Goal: Information Seeking & Learning: Learn about a topic

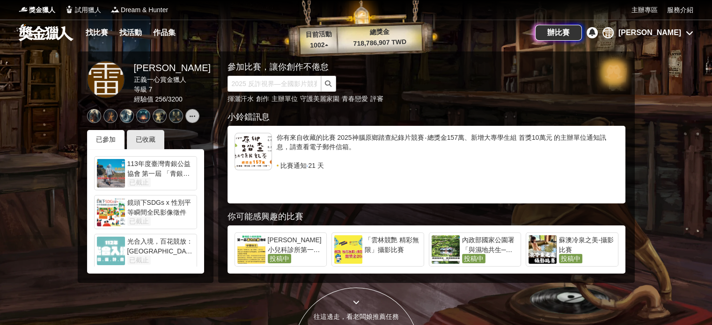
click at [58, 30] on link at bounding box center [46, 32] width 57 height 18
click at [101, 31] on link "找比賽" at bounding box center [97, 32] width 30 height 13
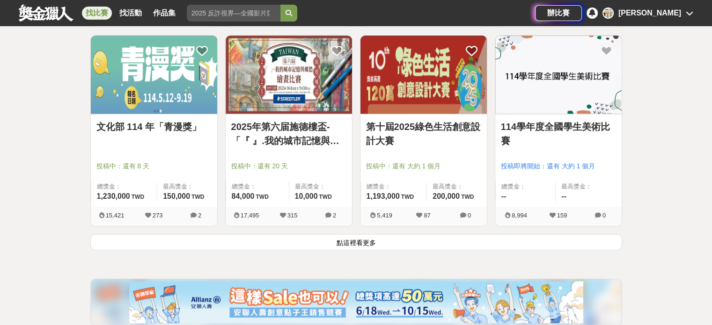
scroll to position [1170, 0]
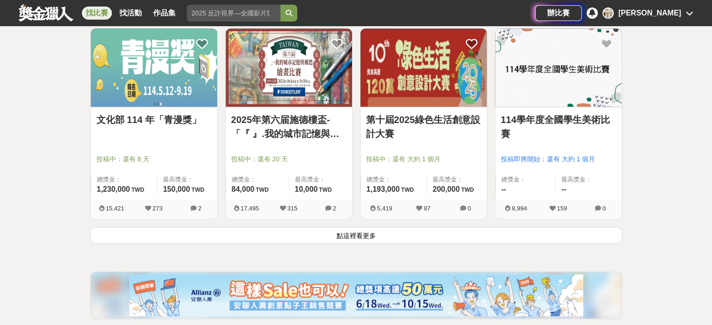
drag, startPoint x: 243, startPoint y: 229, endPoint x: 243, endPoint y: 224, distance: 5.2
click at [243, 228] on button "點這裡看更多" at bounding box center [356, 235] width 532 height 16
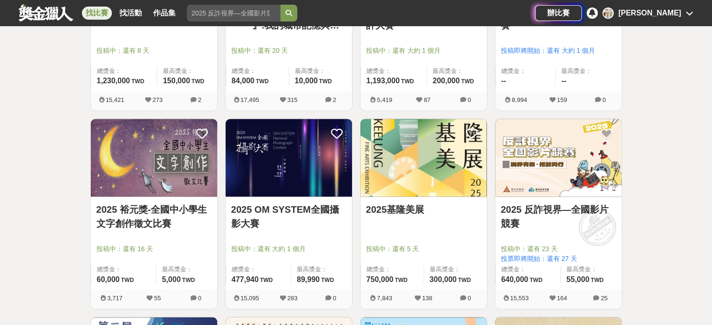
scroll to position [1544, 0]
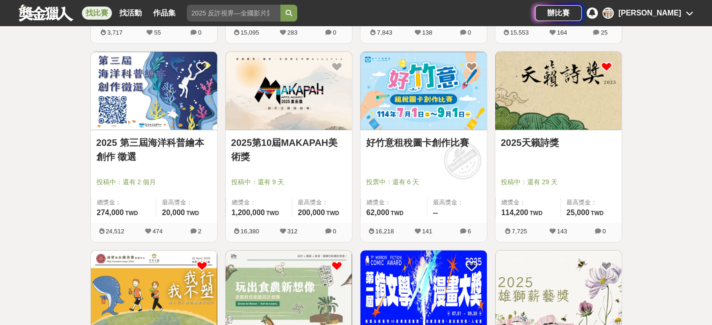
click at [512, 136] on link "2025天籟詩獎" at bounding box center [558, 143] width 115 height 14
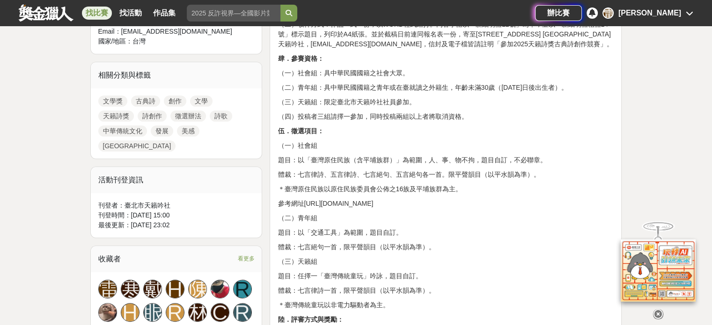
scroll to position [468, 0]
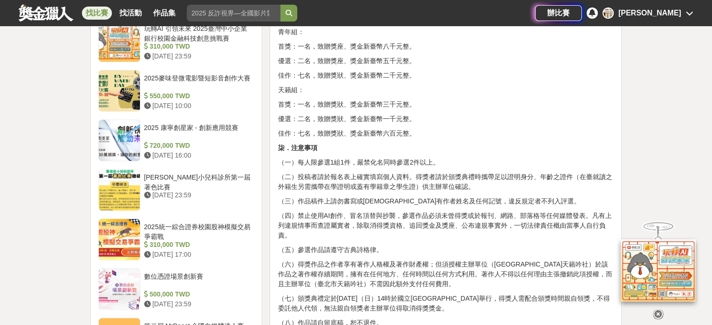
scroll to position [842, 0]
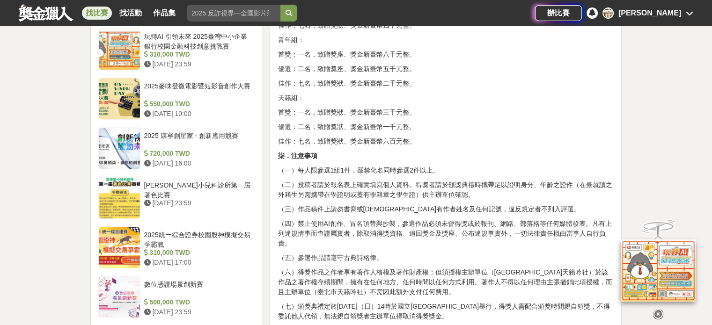
drag, startPoint x: 434, startPoint y: 134, endPoint x: 316, endPoint y: -57, distance: 224.4
drag, startPoint x: 316, startPoint y: -57, endPoint x: 93, endPoint y: 13, distance: 233.8
click at [93, 13] on link "找比賽" at bounding box center [97, 13] width 30 height 13
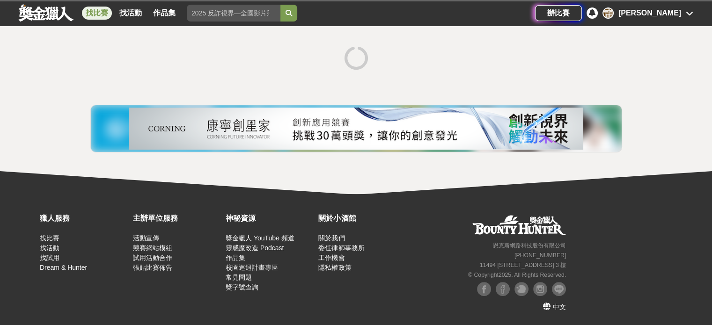
scroll to position [163, 0]
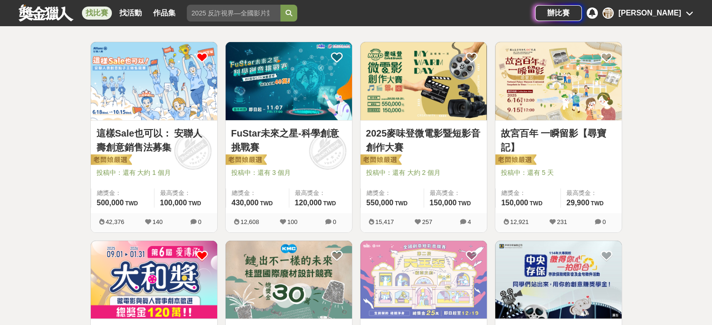
click at [670, 11] on div "[PERSON_NAME]" at bounding box center [649, 12] width 63 height 11
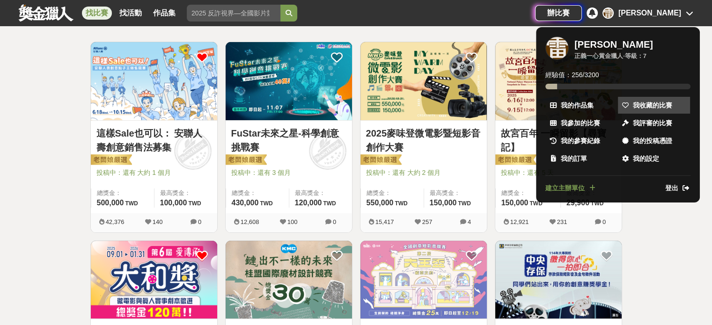
click at [643, 102] on span "我收藏的比賽" at bounding box center [652, 106] width 39 height 10
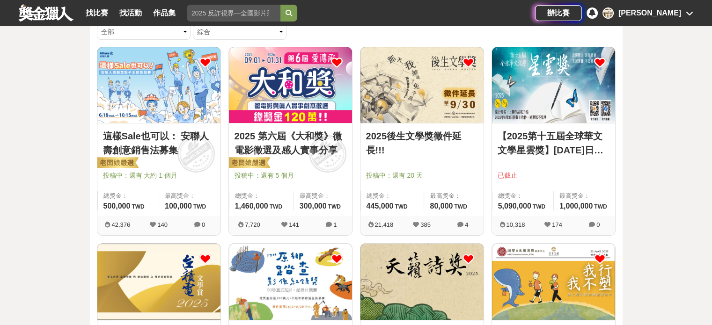
scroll to position [47, 0]
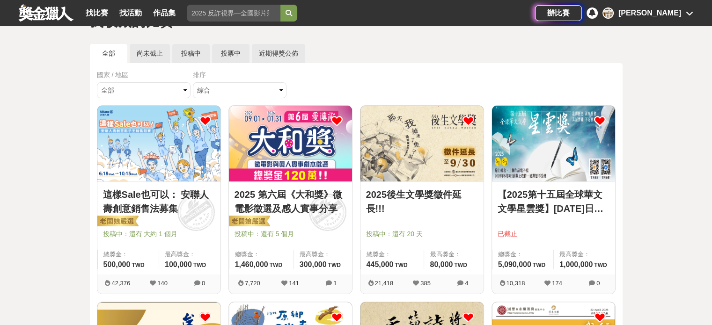
click at [436, 134] on img at bounding box center [421, 144] width 123 height 76
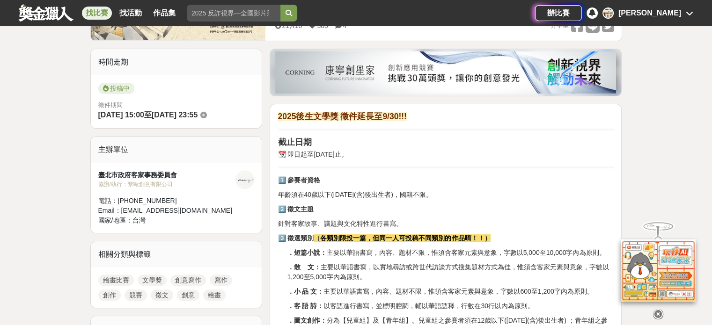
scroll to position [234, 0]
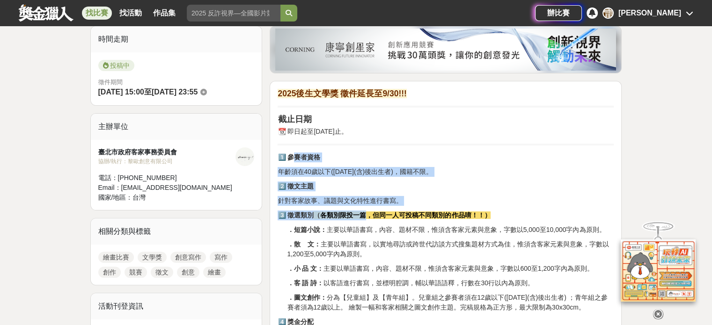
drag, startPoint x: 336, startPoint y: 174, endPoint x: 369, endPoint y: 212, distance: 51.1
click at [369, 212] on strong "各類別限投一篇，但同一人可投稿不同類別的作品唷！！）" at bounding box center [405, 215] width 170 height 7
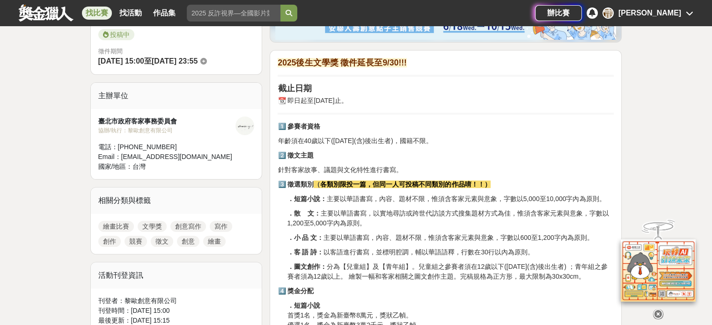
scroll to position [328, 0]
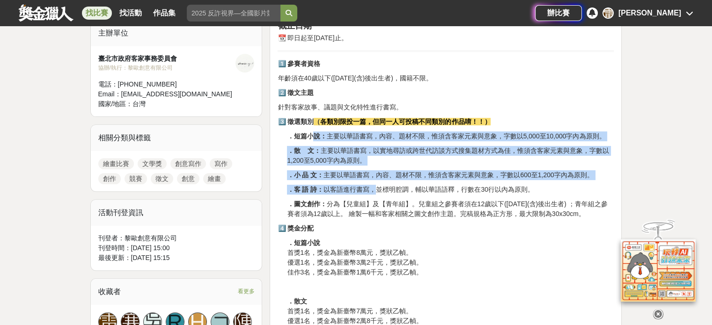
drag, startPoint x: 314, startPoint y: 135, endPoint x: 376, endPoint y: 182, distance: 77.5
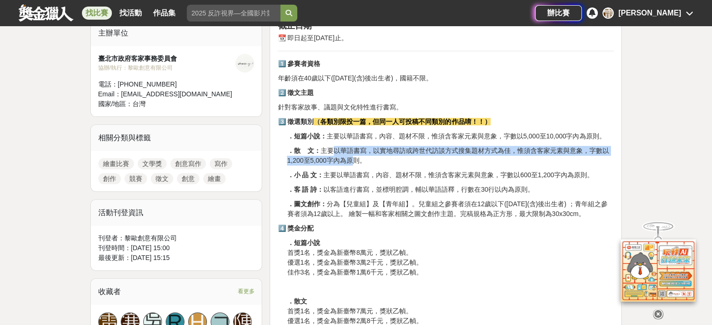
drag, startPoint x: 333, startPoint y: 146, endPoint x: 352, endPoint y: 164, distance: 25.8
click at [352, 164] on p "．散 文： 主要以華語書寫，以實地尋訪或跨世代訪談方式搜集題材方式為佳，惟須含客家元素與意象，字數以1,200至5,000字內為原則。" at bounding box center [450, 156] width 327 height 20
click at [352, 163] on p "．散 文： 主要以華語書寫，以實地尋訪或跨世代訪談方式搜集題材方式為佳，惟須含客家元素與意象，字數以1,200至5,000字內為原則。" at bounding box center [450, 156] width 327 height 20
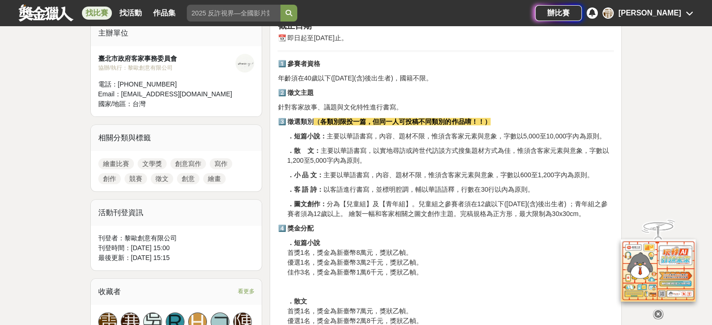
click at [352, 163] on p "．散 文： 主要以華語書寫，以實地尋訪或跨世代訪談方式搜集題材方式為佳，惟須含客家元素與意象，字數以1,200至5,000字內為原則。" at bounding box center [450, 156] width 327 height 20
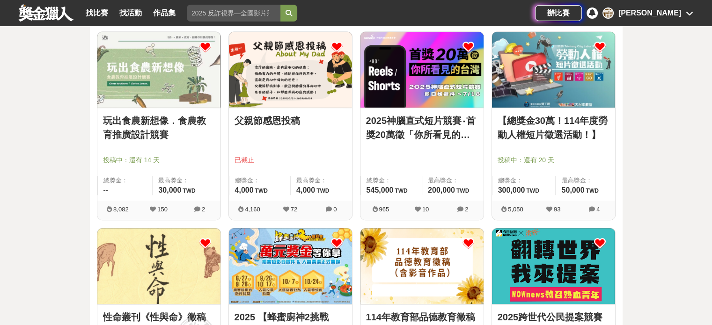
scroll to position [530, 0]
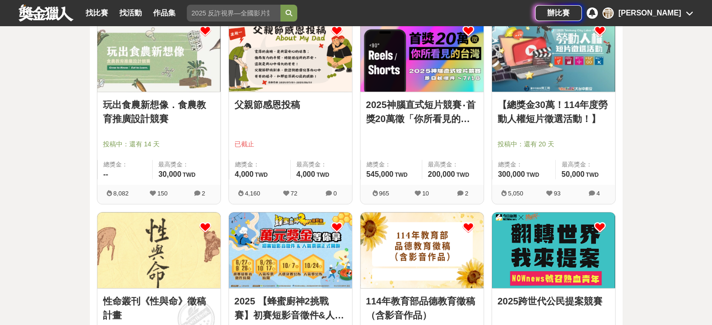
click at [158, 99] on link "玩出食農新想像．食農教育推廣設計競賽" at bounding box center [159, 112] width 112 height 28
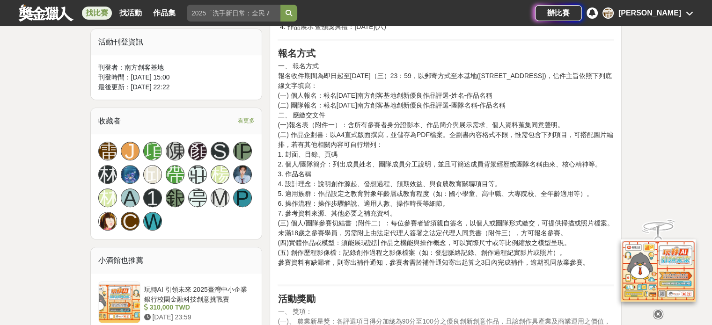
scroll to position [562, 0]
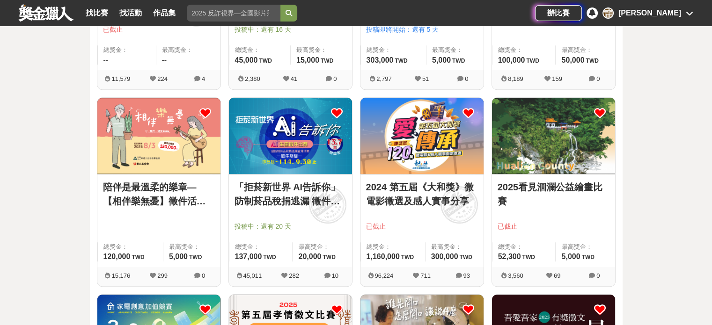
scroll to position [858, 0]
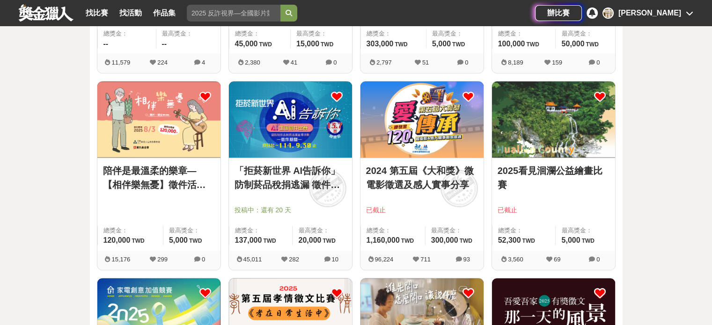
click at [288, 173] on link "「拒菸新世界 AI告訴你」防制菸品稅捐逃漏 徵件比賽" at bounding box center [290, 178] width 112 height 28
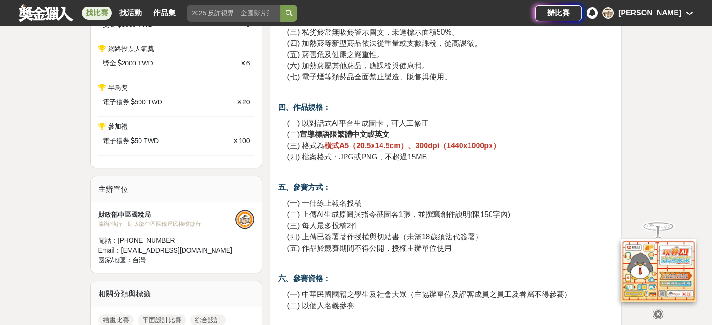
scroll to position [608, 0]
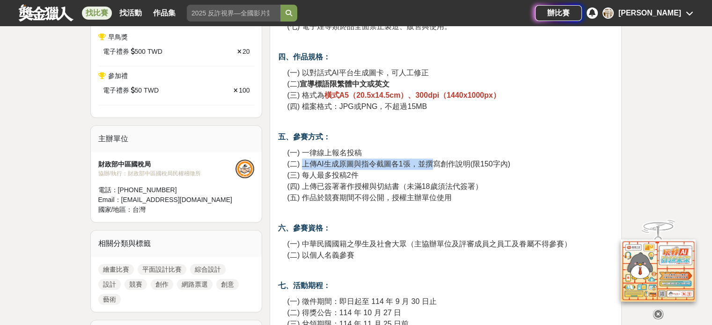
drag, startPoint x: 305, startPoint y: 161, endPoint x: 429, endPoint y: 168, distance: 124.7
click at [429, 168] on span "(二) 上傳AI生成原圖與指令截圖各1張，並撰寫創作說明(限150字內)" at bounding box center [398, 164] width 223 height 8
click at [423, 166] on span "(二) 上傳AI生成原圖與指令截圖各1張，並撰寫創作說明(限150字內)" at bounding box center [398, 164] width 223 height 8
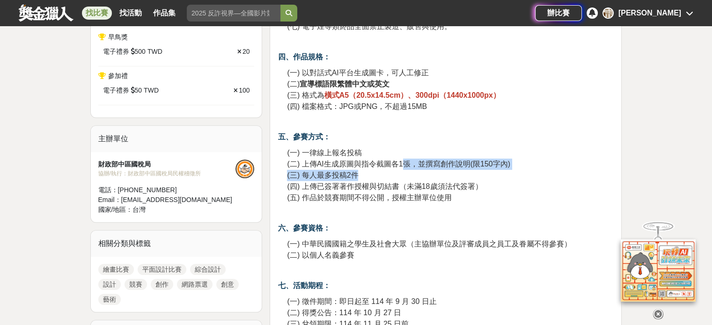
drag, startPoint x: 401, startPoint y: 158, endPoint x: 504, endPoint y: 171, distance: 103.3
click at [504, 171] on p "(一) 一律線上報名投稿 (二) 上傳AI生成原圖與指令截圖各1張，並撰寫創作說明(限150字內) (三) 每人最多投稿2件 (四) 上傳已簽署著作授權與切結…" at bounding box center [450, 175] width 327 height 56
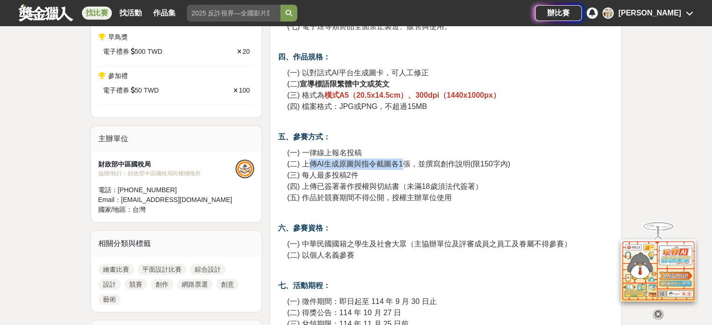
drag, startPoint x: 308, startPoint y: 164, endPoint x: 402, endPoint y: 163, distance: 94.5
click at [402, 163] on span "(二) 上傳AI生成原圖與指令截圖各1張，並撰寫創作說明(限150字內)" at bounding box center [398, 164] width 223 height 8
click at [404, 163] on span "(二) 上傳AI生成原圖與指令截圖各1張，並撰寫創作說明(限150字內)" at bounding box center [398, 164] width 223 height 8
drag, startPoint x: 380, startPoint y: 166, endPoint x: 403, endPoint y: 168, distance: 23.5
click at [403, 168] on span "(二) 上傳AI生成原圖與指令截圖各1張，並撰寫創作說明(限150字內)" at bounding box center [398, 164] width 223 height 8
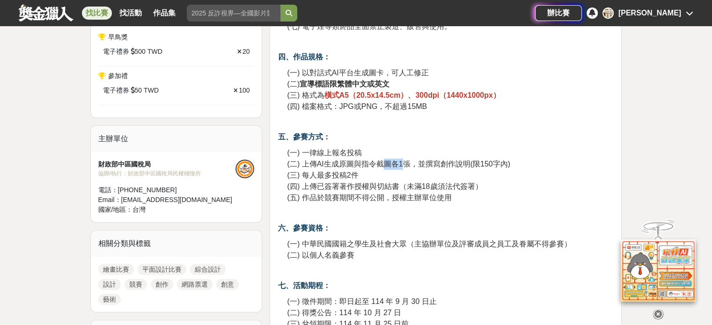
click at [403, 168] on span "(二) 上傳AI生成原圖與指令截圖各1張，並撰寫創作說明(限150字內)" at bounding box center [398, 164] width 223 height 8
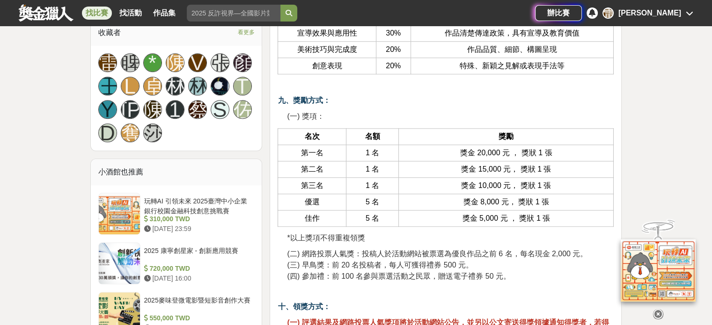
scroll to position [936, 0]
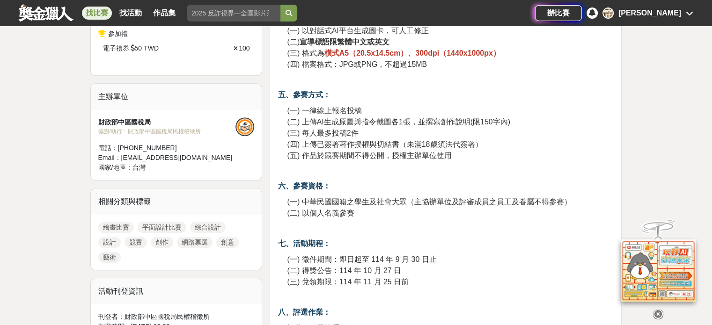
drag, startPoint x: 344, startPoint y: 189, endPoint x: 339, endPoint y: 89, distance: 99.8
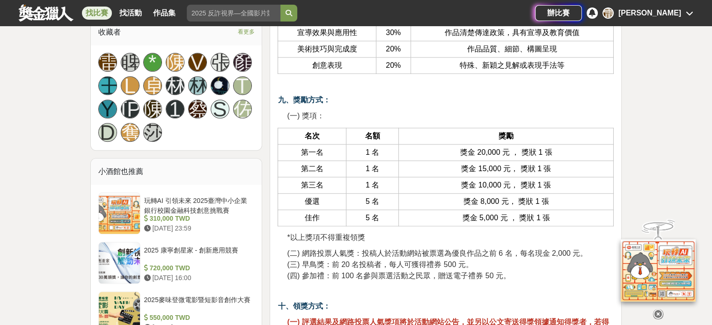
scroll to position [1183, 0]
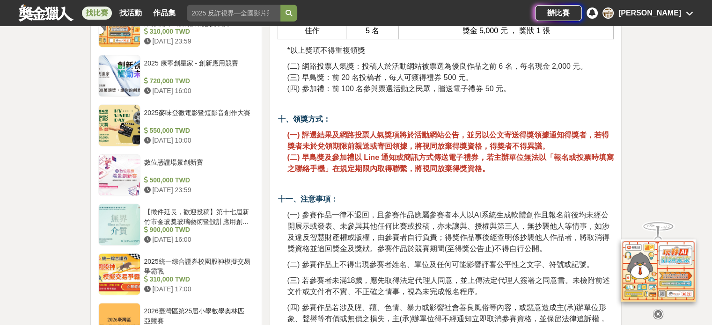
drag, startPoint x: 348, startPoint y: 249, endPoint x: 354, endPoint y: 264, distance: 15.7
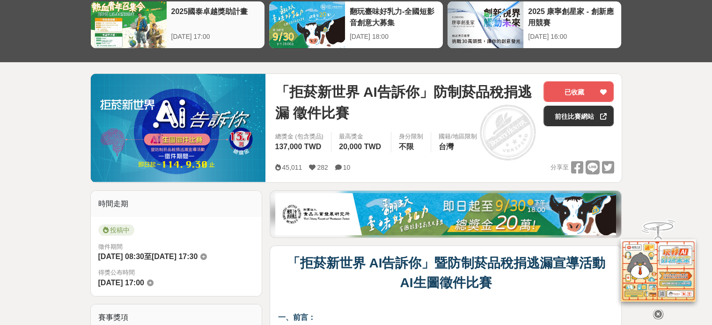
scroll to position [0, 0]
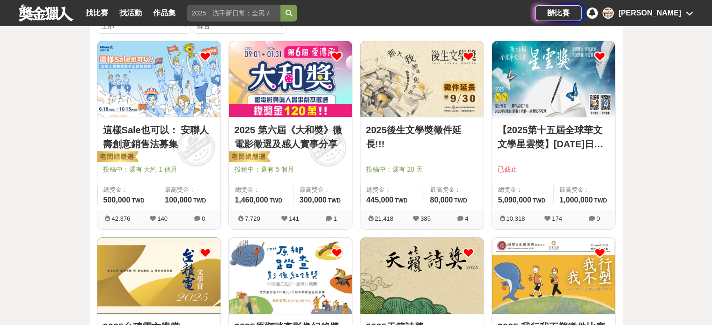
scroll to position [109, 0]
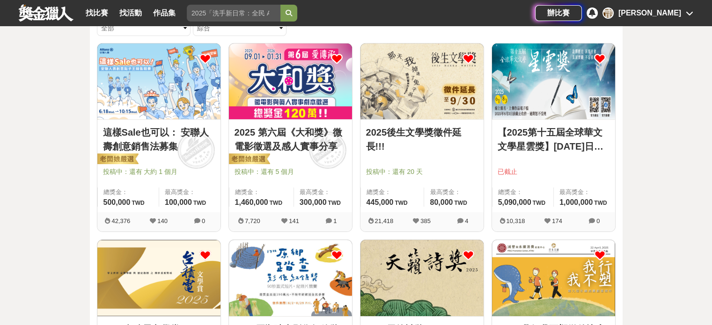
click at [412, 131] on link "2025後生文學獎徵件延長!!!" at bounding box center [422, 139] width 112 height 28
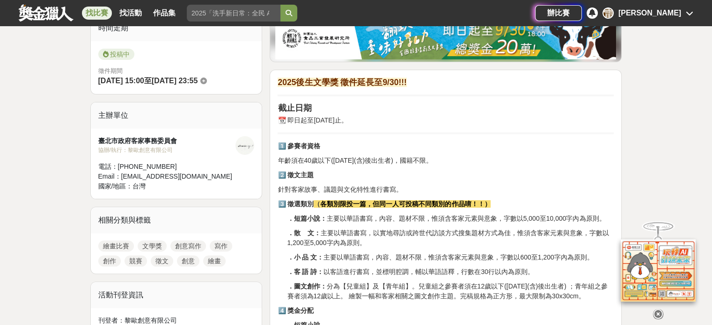
scroll to position [328, 0]
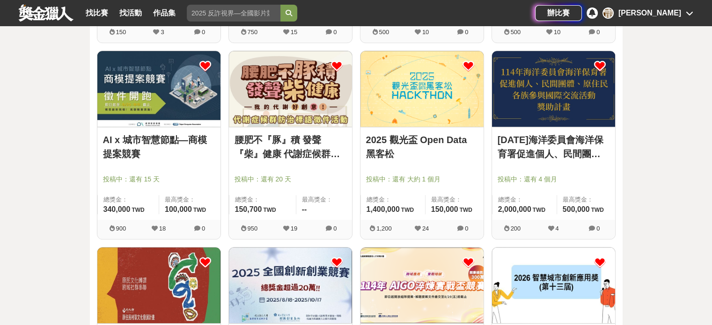
scroll to position [4227, 0]
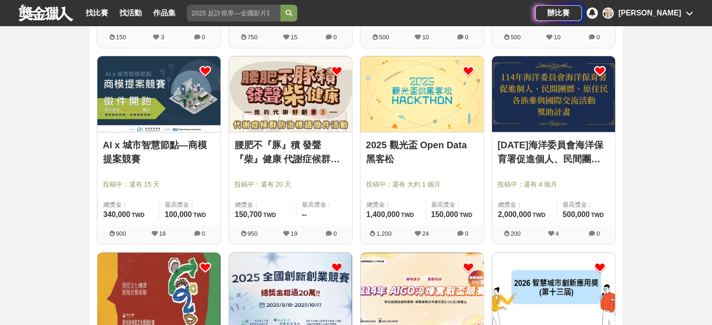
click at [413, 117] on img at bounding box center [421, 94] width 123 height 76
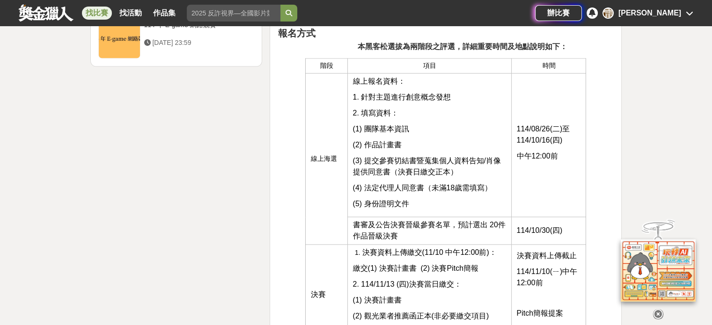
scroll to position [1310, 0]
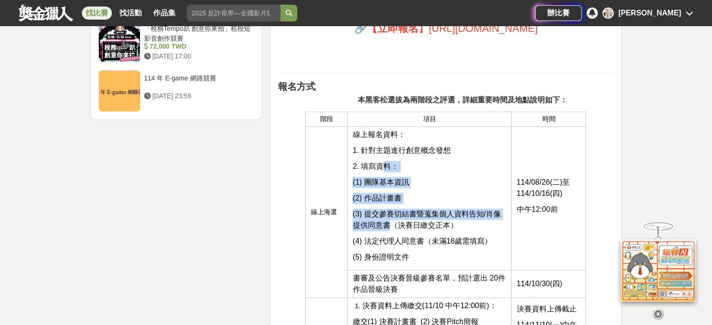
drag, startPoint x: 379, startPoint y: 168, endPoint x: 384, endPoint y: 220, distance: 53.1
click at [386, 224] on td "線上報名資料： 1. 針對主題進行創意概念發想 2. 填寫資料： (1) 團隊基本資訊 (2) 作品計畫書 (3) 提交參賽切結書暨蒐集個人資料告知/肖像提供…" at bounding box center [430, 199] width 164 height 144
click at [384, 220] on span "(3) 提交參賽切結書暨蒐集個人資料告知/肖像提供同意書（決賽日繳交正本）" at bounding box center [426, 219] width 148 height 19
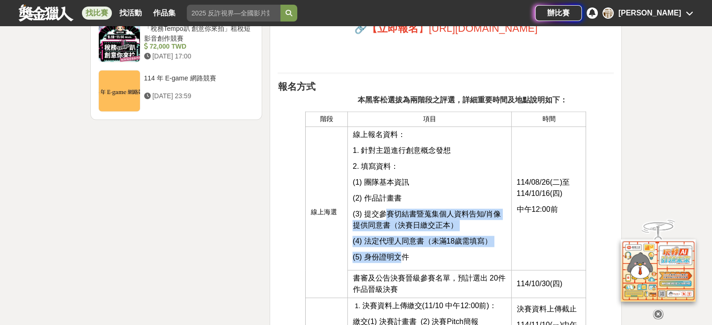
drag, startPoint x: 383, startPoint y: 216, endPoint x: 398, endPoint y: 249, distance: 36.0
click at [398, 249] on td "線上報名資料： 1. 針對主題進行創意概念發想 2. 填寫資料： (1) 團隊基本資訊 (2) 作品計畫書 (3) 提交參賽切結書暨蒐集個人資料告知/肖像提供…" at bounding box center [430, 199] width 164 height 144
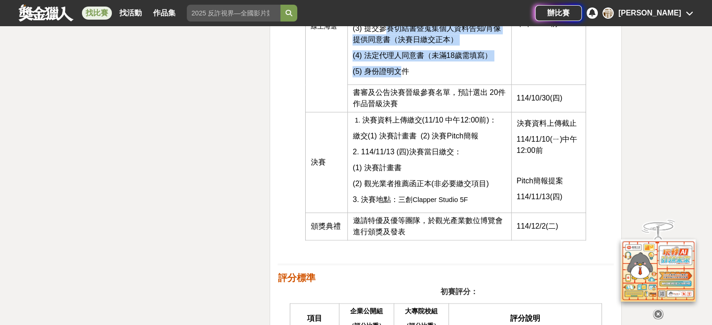
scroll to position [1497, 0]
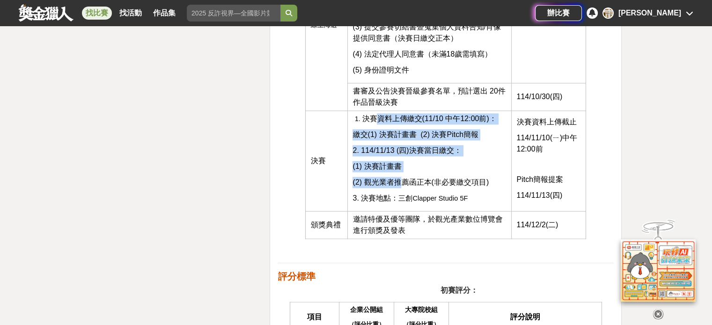
drag, startPoint x: 373, startPoint y: 124, endPoint x: 378, endPoint y: 176, distance: 51.7
click at [378, 176] on td "決賽資料上傳繳交(11/10 中午12:00前)： 繳交(1) 決賽計畫書 (2) 決賽Pitch簡報 2. 114/11/13 (四)決賽當日繳交： (1)…" at bounding box center [430, 161] width 164 height 101
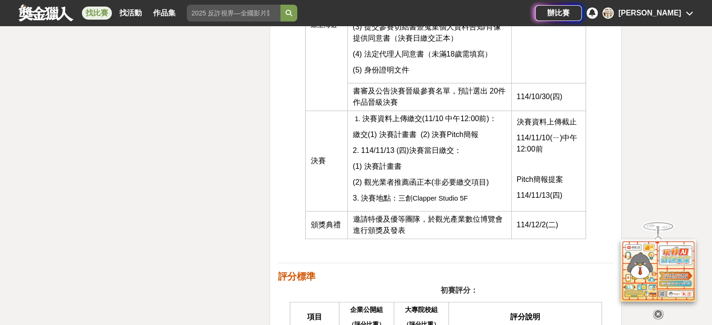
click at [350, 197] on td "決賽資料上傳繳交(11/10 中午12:00前)： 繳交(1) 決賽計畫書 (2) 決賽Pitch簡報 2. 114/11/13 (四)決賽當日繳交： (1)…" at bounding box center [430, 161] width 164 height 101
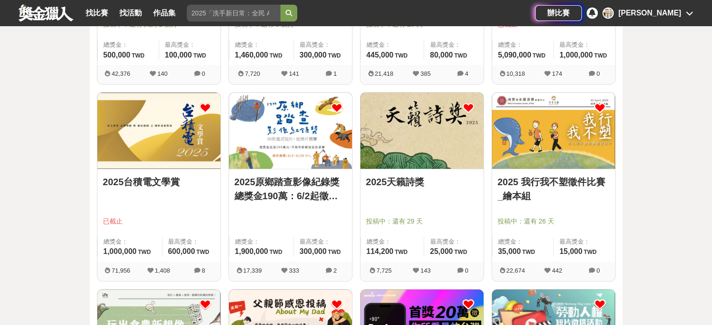
scroll to position [281, 0]
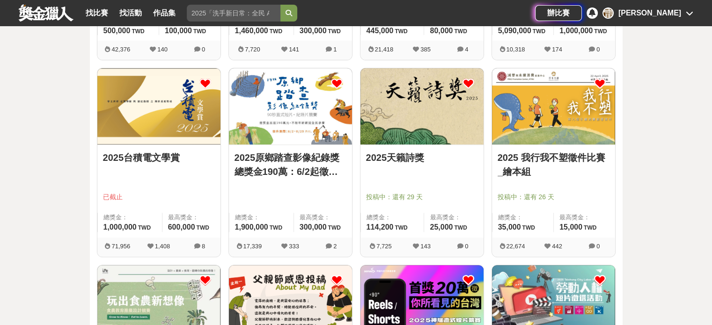
click at [425, 110] on img at bounding box center [421, 106] width 123 height 76
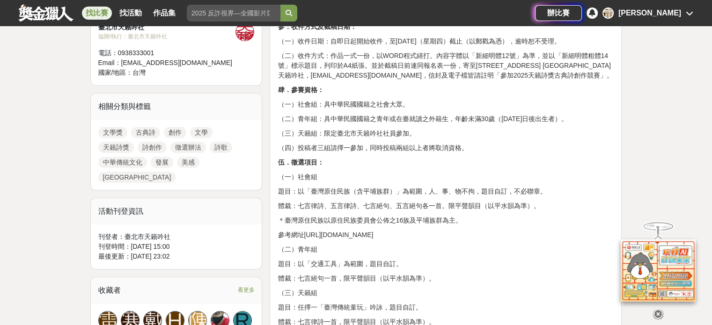
scroll to position [421, 0]
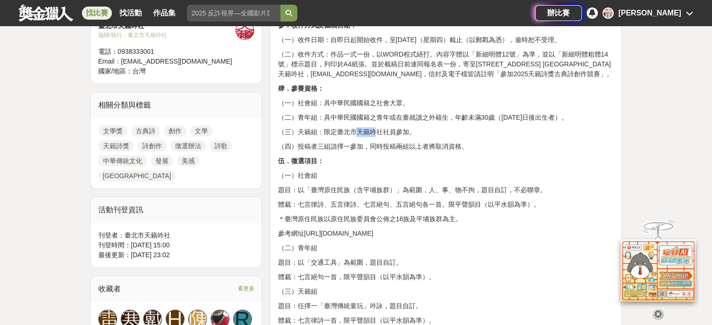
drag, startPoint x: 353, startPoint y: 144, endPoint x: 378, endPoint y: 148, distance: 25.2
drag, startPoint x: 343, startPoint y: 138, endPoint x: 470, endPoint y: 143, distance: 127.4
click at [489, 123] on p "（二）青年組：具中華民國國籍之青年或在臺就讀之外籍生，年齡未滿30歲（[DATE]日後出生者）。" at bounding box center [445, 118] width 336 height 10
drag, startPoint x: 348, startPoint y: 122, endPoint x: 393, endPoint y: 127, distance: 45.6
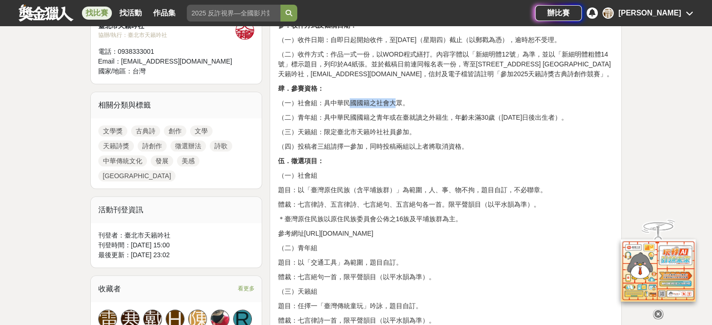
click at [393, 108] on p "（一）社會組：具中華民國國籍之社會大眾。" at bounding box center [445, 103] width 336 height 10
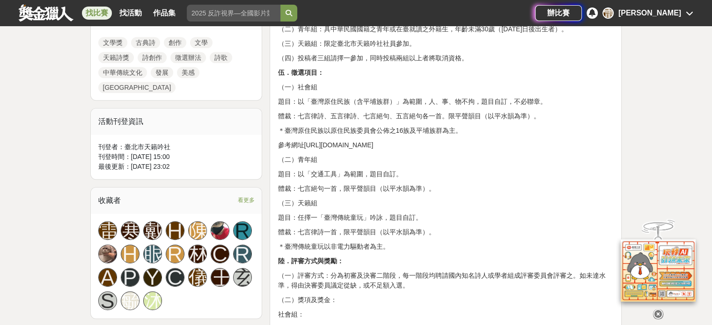
scroll to position [515, 0]
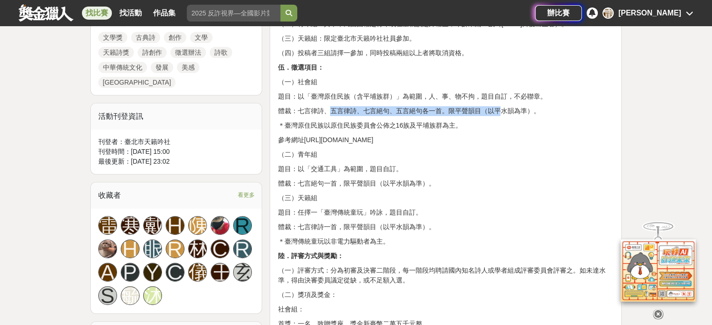
drag, startPoint x: 299, startPoint y: 131, endPoint x: 472, endPoint y: 136, distance: 172.3
click at [472, 116] on p "體裁：七言律詩、五言律詩、七言絕句、五言絕句各一首。限平聲韻目（以平水韻為準）。" at bounding box center [445, 111] width 336 height 10
click at [441, 138] on div "2025天籟詩獎 古典詩創作競賽徵選辦法 壹．主旨： 藉由古典詩歌創作競賽的方式以提倡古典詩，以促進中華傳統文化之發展，顯揚古典詩之美感。 貳．主辦單位： 臺…" at bounding box center [445, 290] width 336 height 843
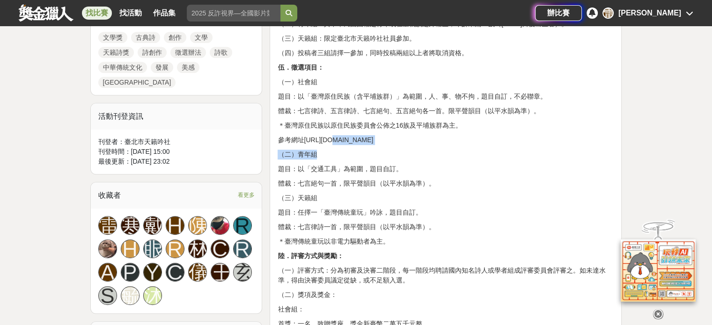
drag, startPoint x: 316, startPoint y: 160, endPoint x: 324, endPoint y: 168, distance: 11.9
click at [324, 168] on div "2025天籟詩獎 古典詩創作競賽徵選辦法 壹．主旨： 藉由古典詩歌創作競賽的方式以提倡古典詩，以促進中華傳統文化之發展，顯揚古典詩之美感。 貳．主辦單位： 臺…" at bounding box center [445, 290] width 336 height 843
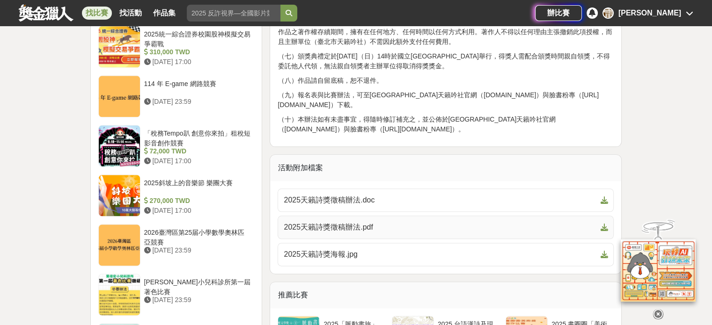
scroll to position [1076, 0]
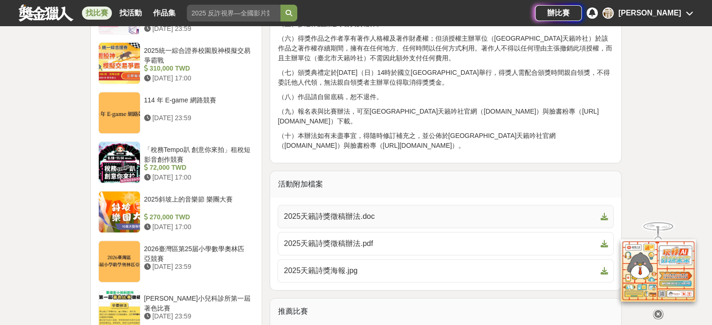
click at [322, 222] on span "2025天籟詩獎徵稿辦法.doc" at bounding box center [440, 216] width 313 height 11
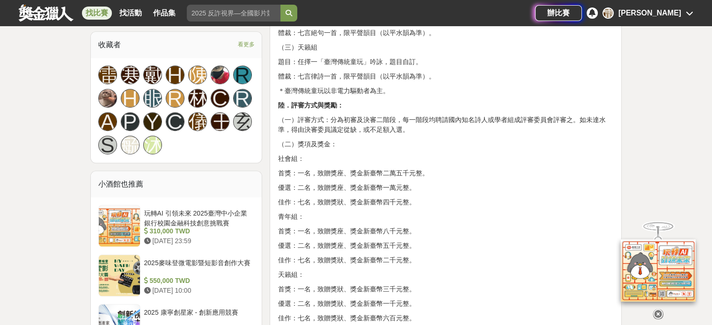
scroll to position [983, 0]
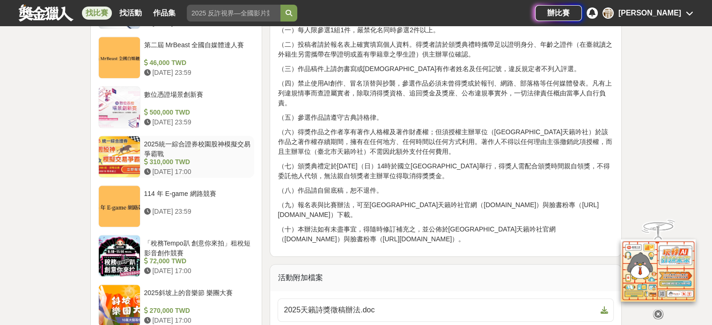
click at [156, 150] on div "2025統一綜合證券校園股神模擬交易爭霸戰" at bounding box center [197, 148] width 107 height 18
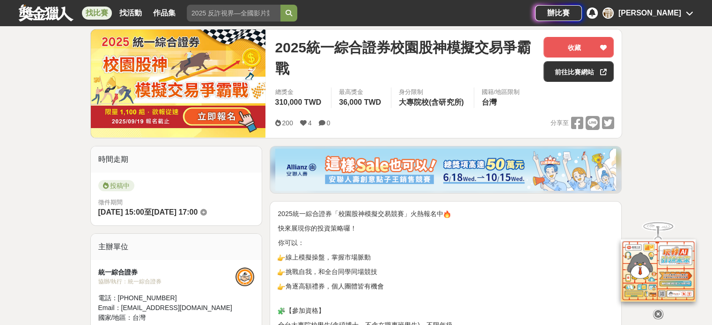
scroll to position [93, 0]
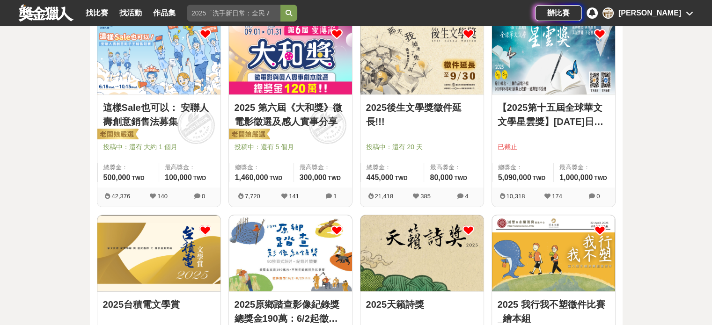
scroll to position [109, 0]
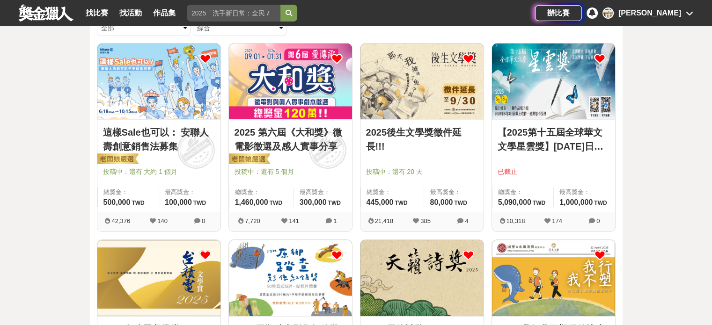
drag, startPoint x: 51, startPoint y: 199, endPoint x: 49, endPoint y: 204, distance: 5.3
click at [55, 16] on link at bounding box center [46, 13] width 57 height 18
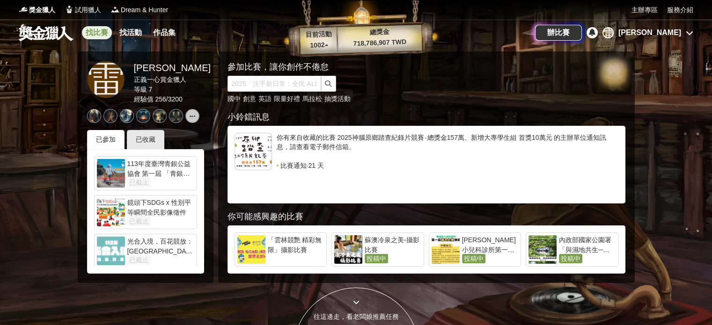
click at [98, 35] on link "找比賽" at bounding box center [97, 32] width 30 height 13
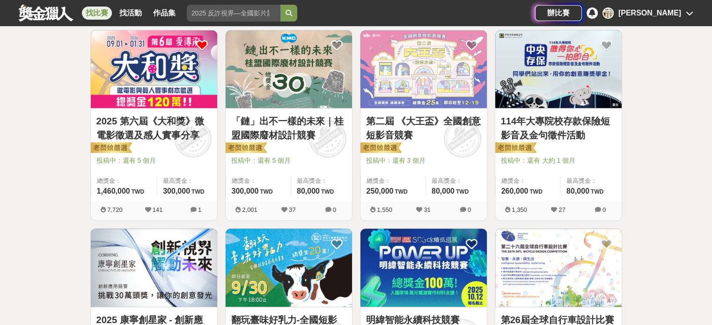
scroll to position [562, 0]
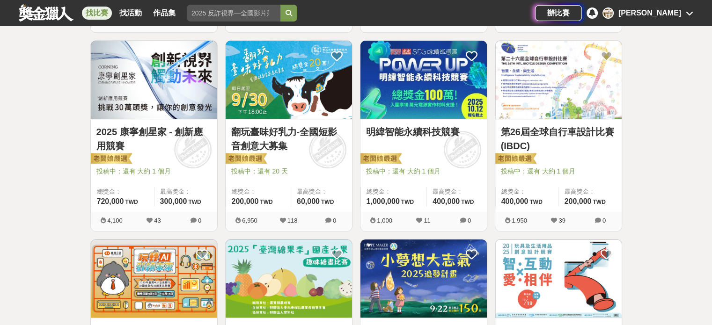
click at [415, 130] on link "明緯智能永續科技競賽" at bounding box center [423, 132] width 115 height 14
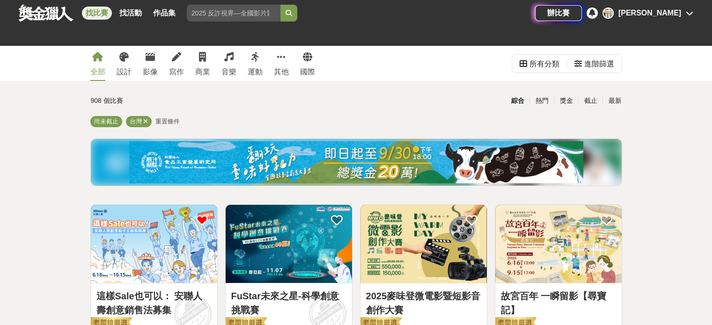
drag, startPoint x: 0, startPoint y: 175, endPoint x: 76, endPoint y: -11, distance: 201.2
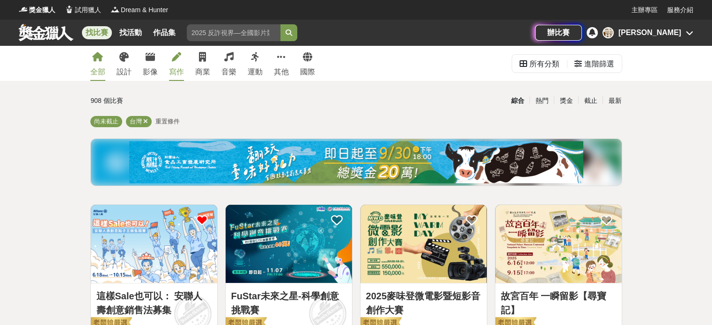
click at [178, 71] on div "寫作" at bounding box center [176, 71] width 15 height 11
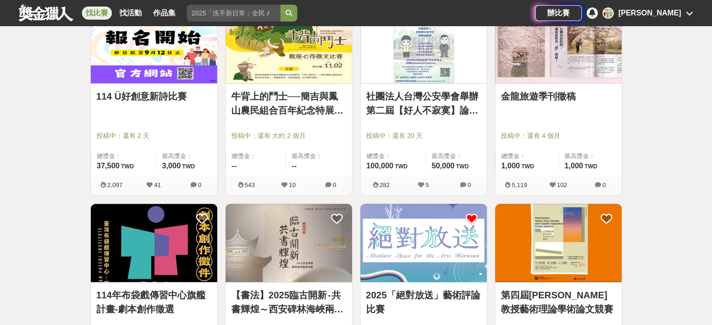
scroll to position [562, 0]
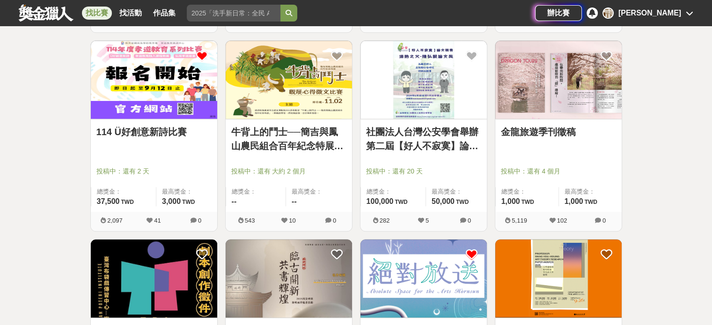
click at [160, 129] on link "114 Ü好創意新詩比賽" at bounding box center [153, 132] width 115 height 14
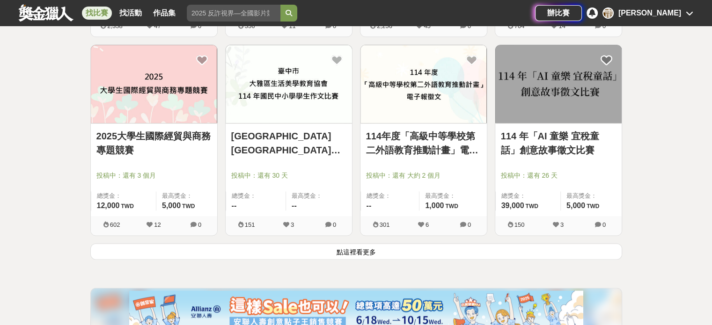
scroll to position [1170, 0]
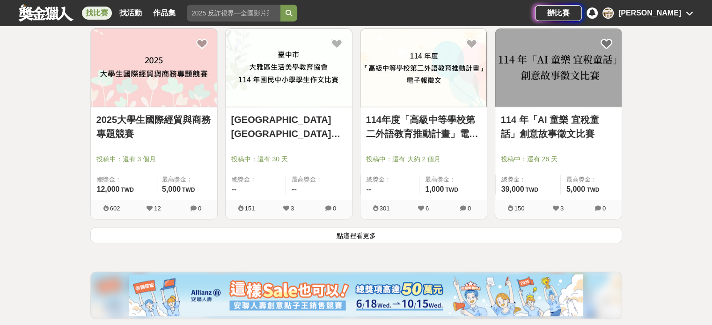
click at [294, 227] on button "點這裡看更多" at bounding box center [356, 235] width 532 height 16
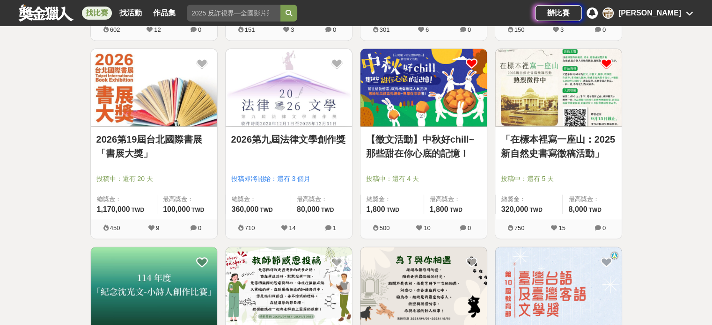
scroll to position [1357, 0]
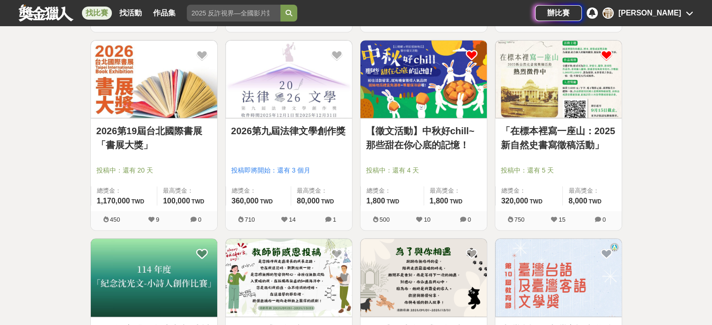
click at [460, 93] on img at bounding box center [423, 79] width 126 height 78
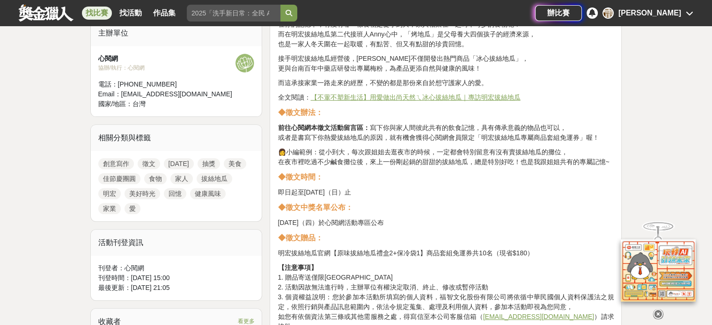
scroll to position [328, 0]
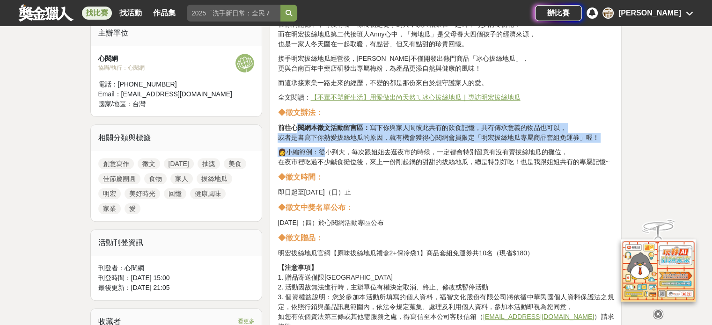
drag, startPoint x: 294, startPoint y: 122, endPoint x: 329, endPoint y: 150, distance: 45.2
click at [329, 150] on div "中秋佳節慶團圓~ 是親朋好友相聚在一起的美好時光！ 在你的記憶中，有沒有哪一樣食物是從小到大，家人相聚在一起時不可少的食物呢？ 而在明宏拔絲地瓜第二代接班人[…" at bounding box center [445, 163] width 336 height 336
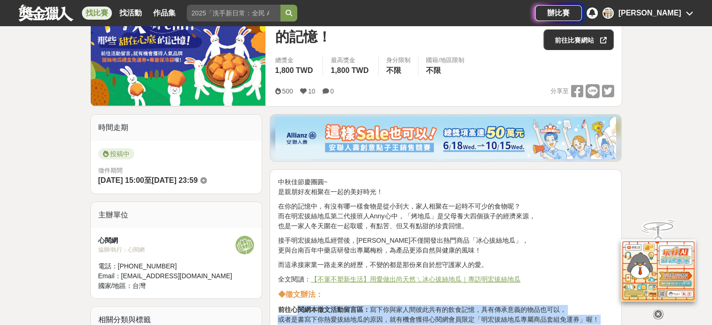
scroll to position [140, 0]
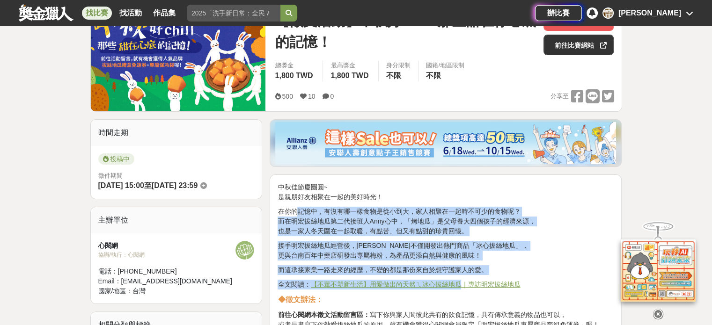
drag, startPoint x: 299, startPoint y: 206, endPoint x: 455, endPoint y: 279, distance: 172.7
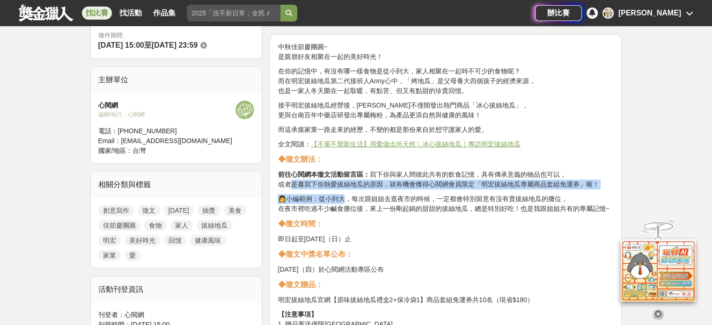
drag, startPoint x: 299, startPoint y: 180, endPoint x: 317, endPoint y: 194, distance: 22.0
click at [335, 194] on div "中秋佳節慶團圓~ 是親朋好友相聚在一起的美好時光！ 在你的記憶中，有沒有哪一樣食物是從小到大，家人相聚在一起時不可少的食物呢？ 而在明宏拔絲地瓜第二代接班人[…" at bounding box center [445, 210] width 336 height 336
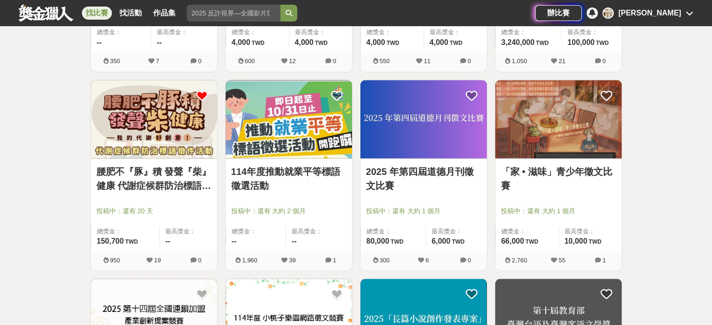
scroll to position [1731, 0]
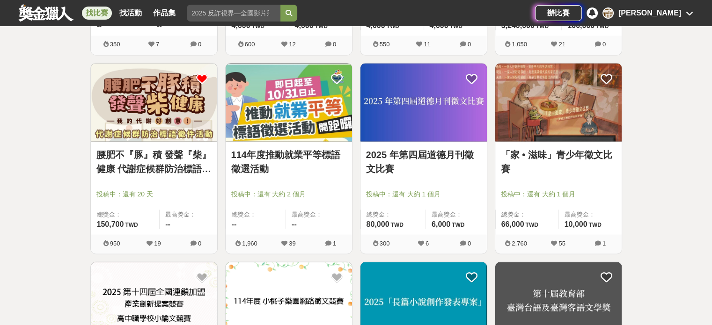
click at [569, 105] on img at bounding box center [558, 102] width 126 height 78
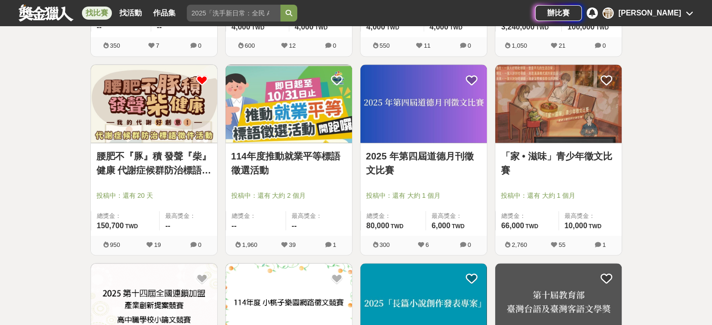
scroll to position [1731, 0]
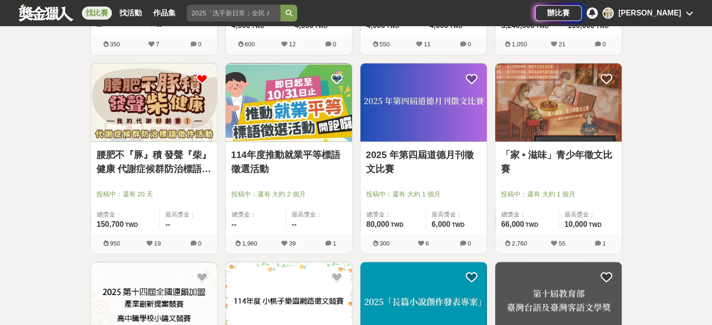
click at [402, 99] on img at bounding box center [423, 102] width 126 height 78
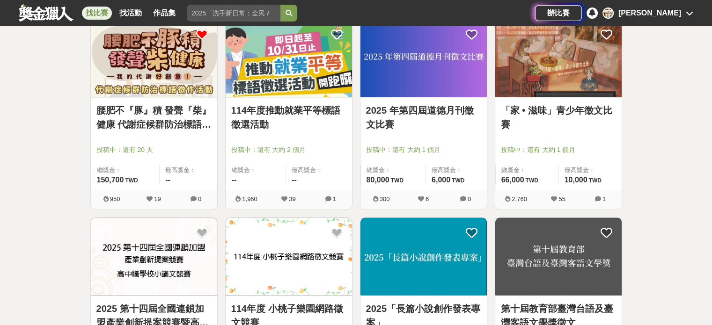
scroll to position [1778, 0]
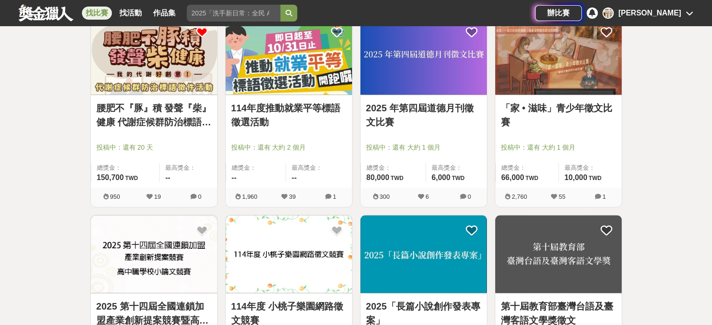
click at [166, 63] on img at bounding box center [154, 55] width 126 height 78
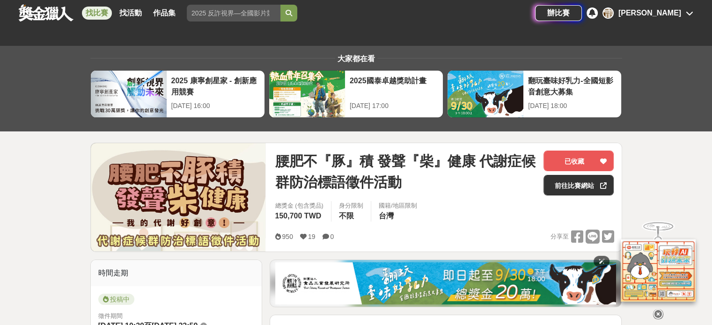
drag, startPoint x: 329, startPoint y: 155, endPoint x: 326, endPoint y: 58, distance: 97.4
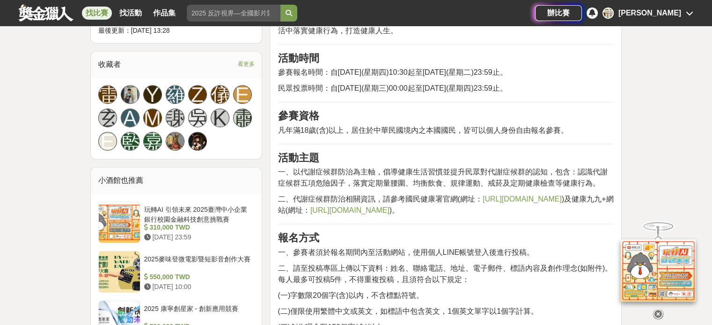
scroll to position [608, 0]
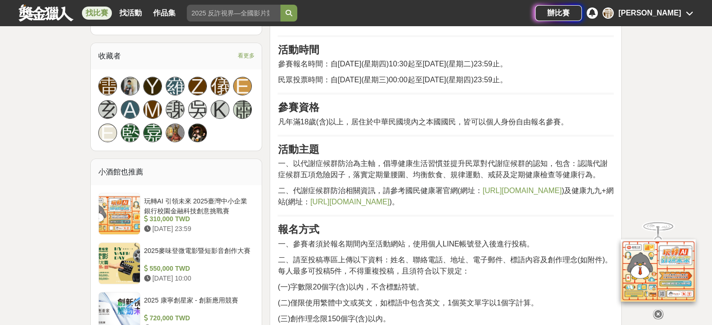
click at [310, 206] on span "[URL][DOMAIN_NAME]" at bounding box center [349, 202] width 79 height 8
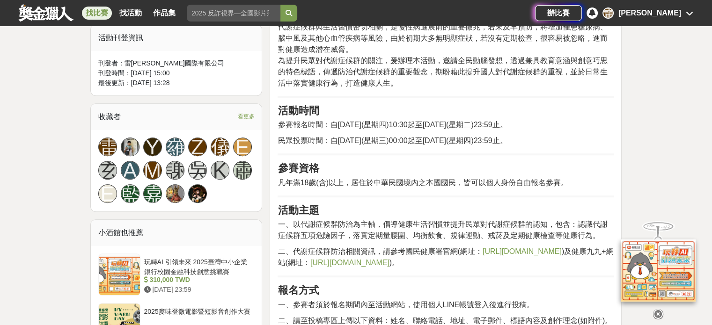
scroll to position [0, 0]
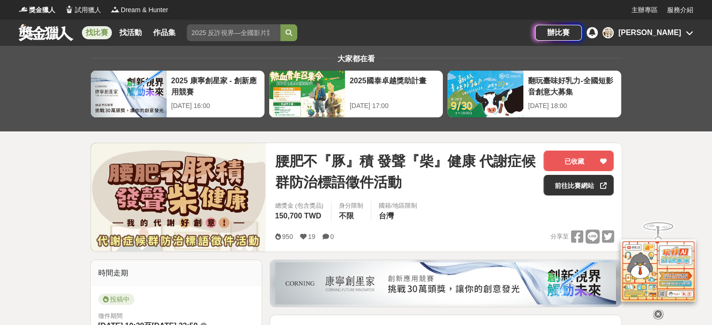
drag, startPoint x: 199, startPoint y: 182, endPoint x: 135, endPoint y: -44, distance: 235.5
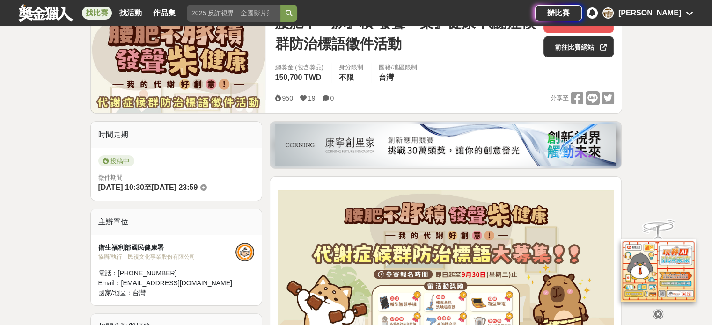
scroll to position [140, 0]
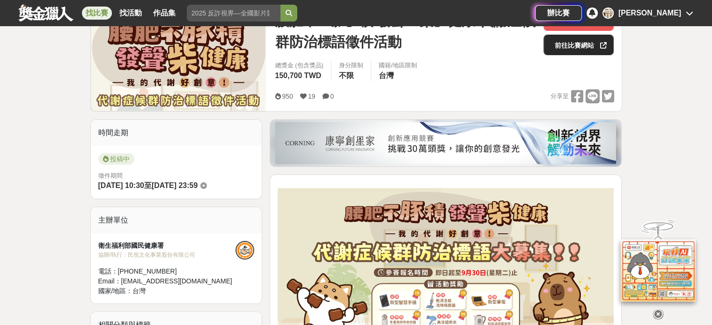
click at [575, 48] on link "前往比賽網站" at bounding box center [578, 45] width 70 height 21
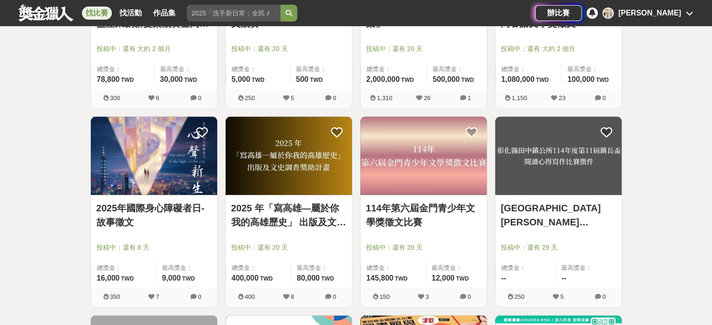
scroll to position [2106, 0]
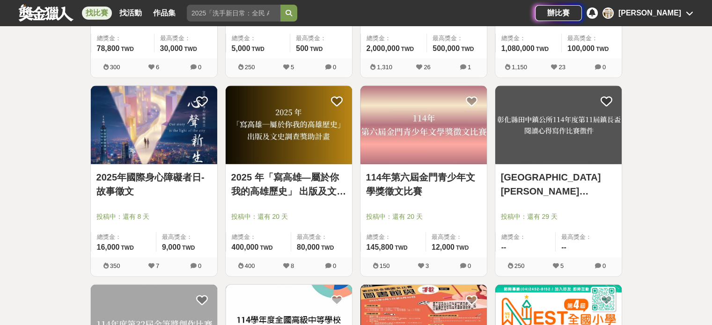
click at [182, 153] on img at bounding box center [154, 125] width 126 height 78
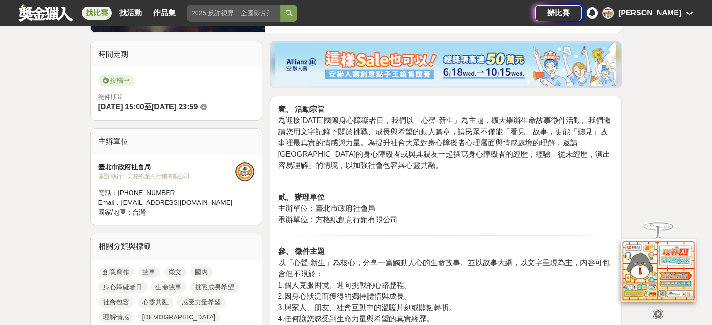
scroll to position [281, 0]
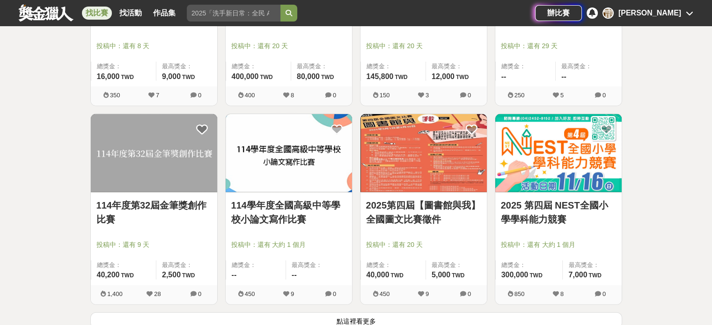
scroll to position [2293, 0]
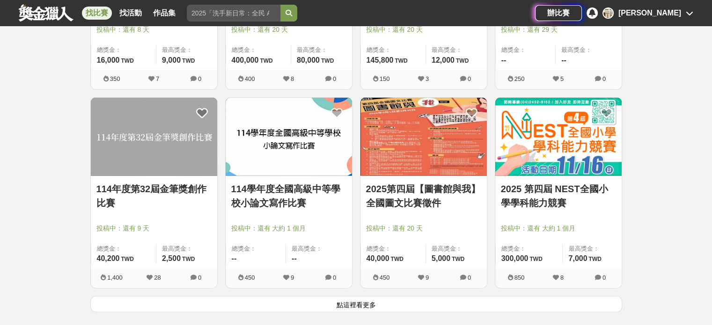
click at [349, 302] on button "點這裡看更多" at bounding box center [356, 304] width 532 height 16
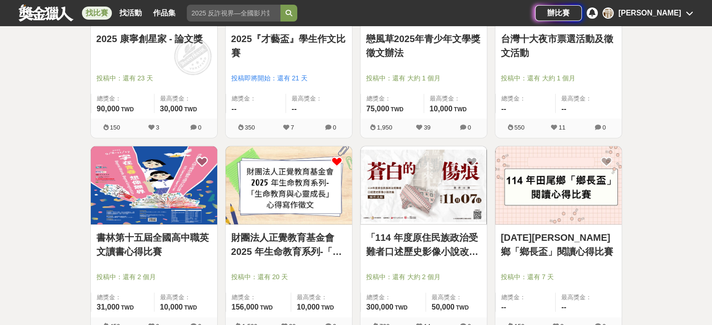
scroll to position [2667, 0]
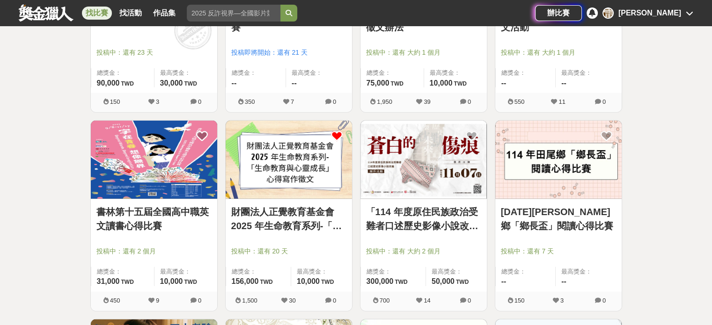
click at [289, 166] on img at bounding box center [289, 160] width 126 height 78
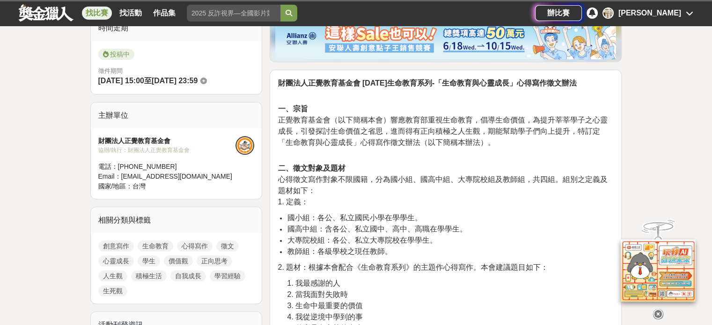
scroll to position [281, 0]
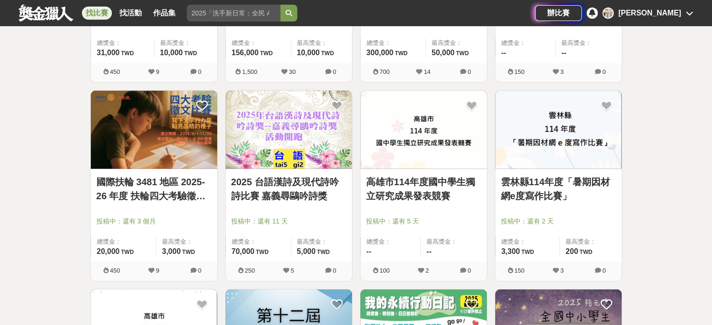
scroll to position [2898, 0]
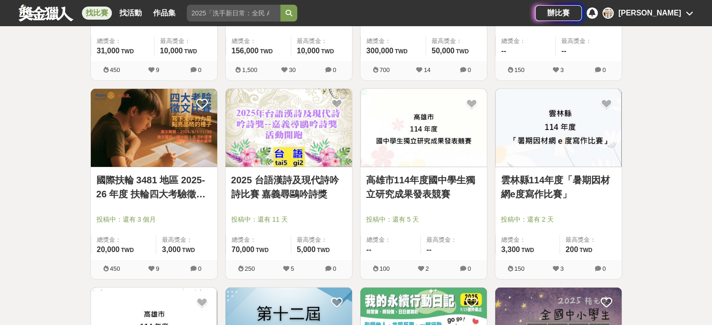
click at [162, 186] on link "國際扶輪 3481 地區 2025-26 年度 扶輪四大考驗徵文比賽" at bounding box center [153, 187] width 115 height 28
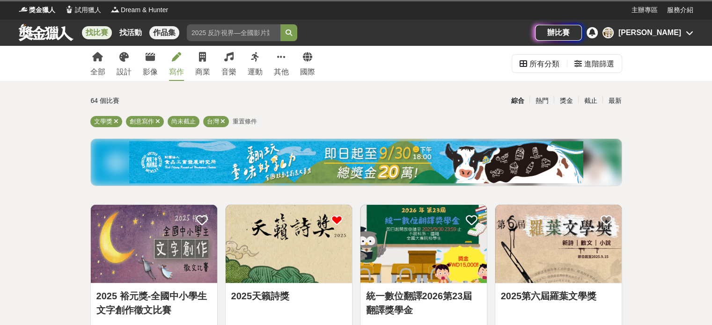
drag, startPoint x: 263, startPoint y: 244, endPoint x: 170, endPoint y: 34, distance: 229.4
click at [91, 66] on div "全部" at bounding box center [97, 71] width 15 height 11
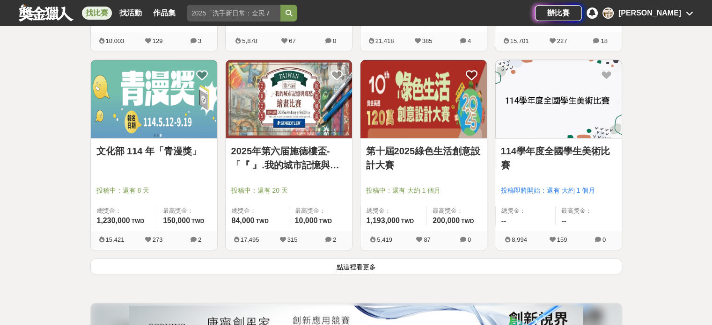
scroll to position [1217, 0]
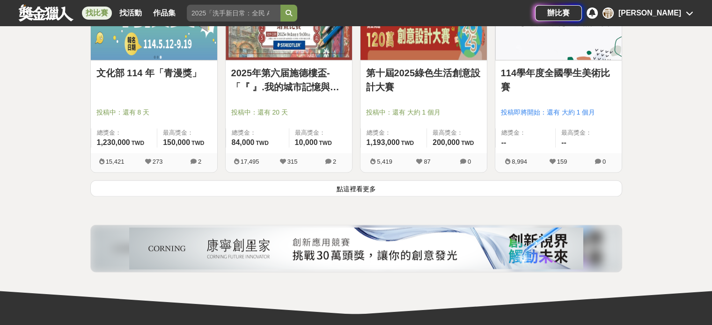
click at [352, 192] on button "點這裡看更多" at bounding box center [356, 188] width 532 height 16
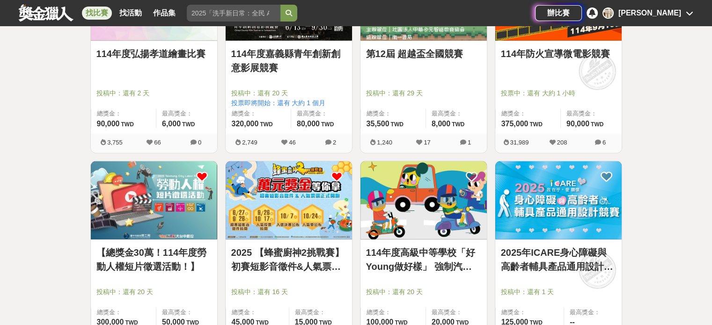
scroll to position [2433, 0]
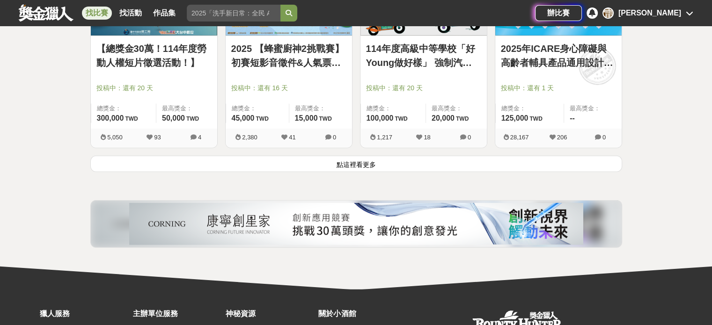
click at [331, 153] on div "2025 【蜂蜜廚[DEMOGRAPHIC_DATA]2挑戰賽】初賽短影音徵件&人氣票選正式開跑！ 投稿中：還有 16 天 總獎金： 45,000 45,00…" at bounding box center [288, 56] width 135 height 199
click at [335, 167] on button "點這裡看更多" at bounding box center [356, 164] width 532 height 16
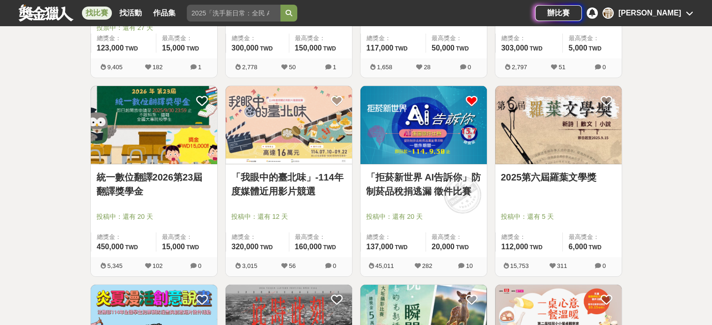
scroll to position [2901, 0]
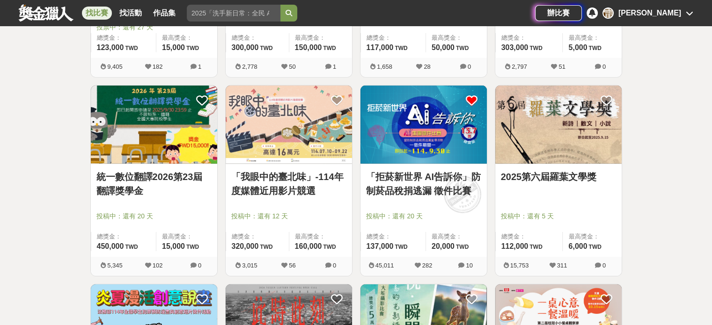
click at [533, 170] on link "2025第六屆羅葉文學獎" at bounding box center [558, 177] width 115 height 14
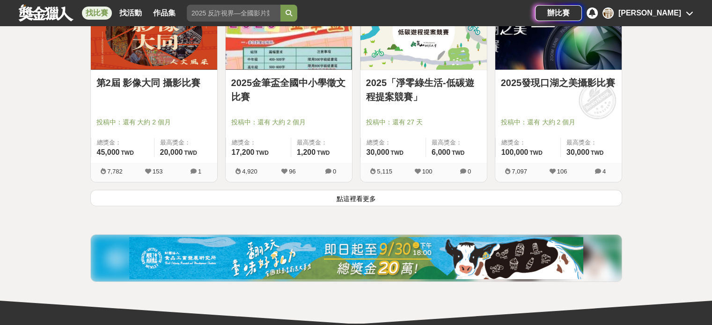
scroll to position [3599, 0]
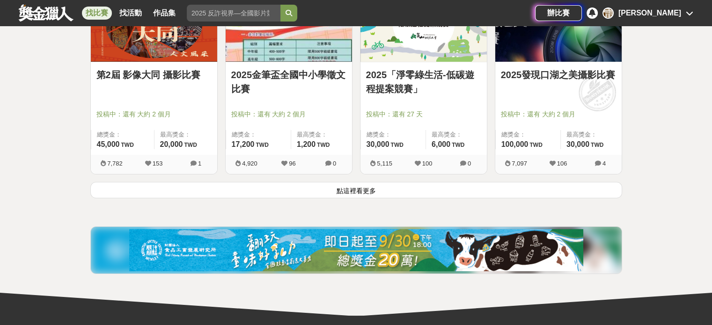
click at [369, 183] on button "點這裡看更多" at bounding box center [356, 190] width 532 height 16
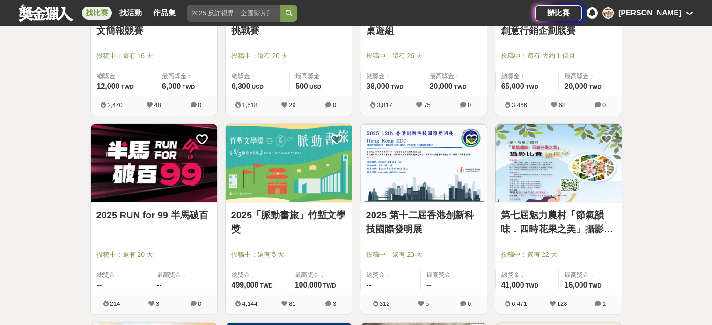
scroll to position [4254, 0]
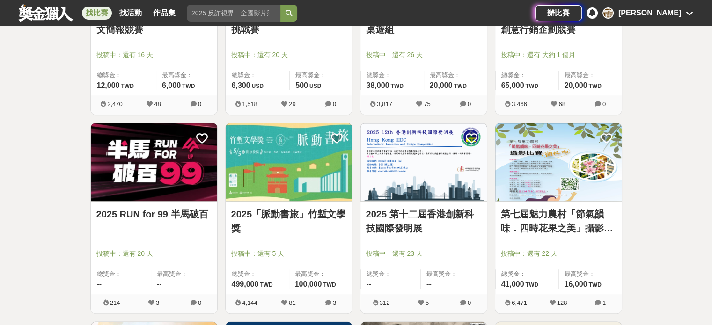
click at [271, 192] on img at bounding box center [289, 162] width 126 height 78
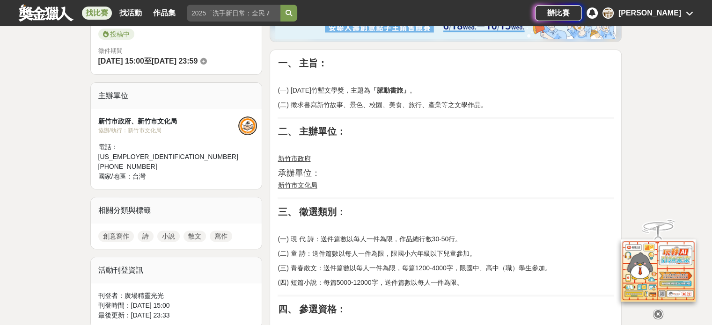
scroll to position [328, 0]
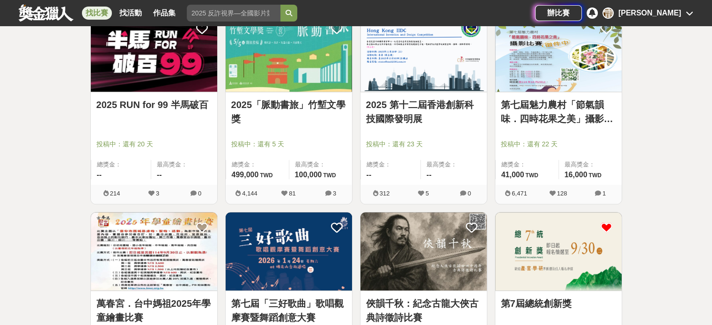
scroll to position [4535, 0]
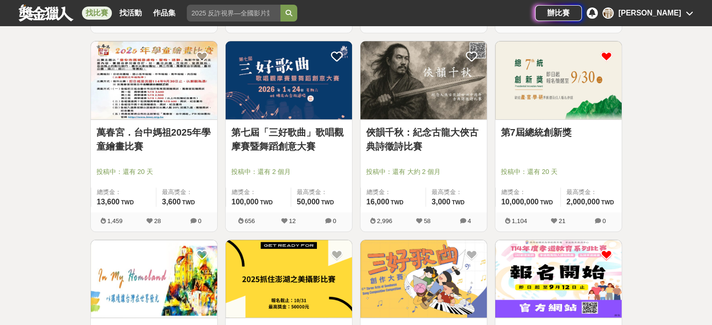
click at [509, 136] on div "第7屆總統創新獎" at bounding box center [558, 137] width 115 height 25
click at [510, 134] on link "第7屆總統創新獎" at bounding box center [558, 132] width 115 height 14
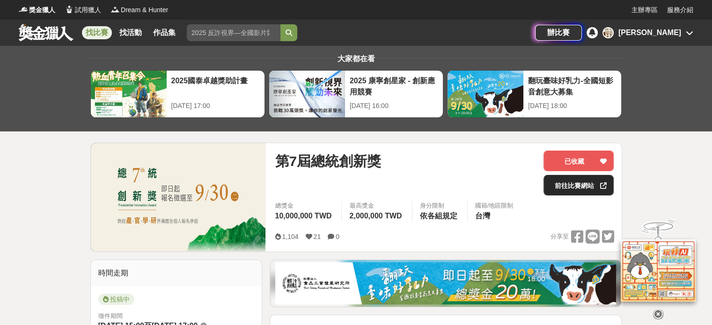
click at [580, 186] on link "前往比賽網站" at bounding box center [578, 185] width 70 height 21
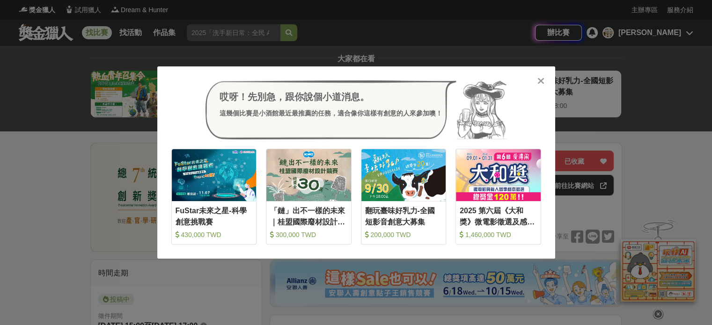
click at [534, 82] on div "哎呀！先別急，跟你說個小道消息。 這幾個比賽是小酒館最近最推薦的任務，適合像你這樣有創意的人來參加噢！" at bounding box center [356, 109] width 370 height 59
click at [539, 82] on icon at bounding box center [540, 80] width 7 height 9
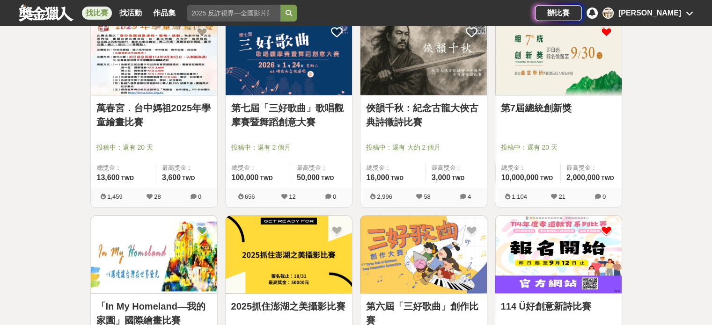
scroll to position [4582, 0]
